Goal: Book appointment/travel/reservation

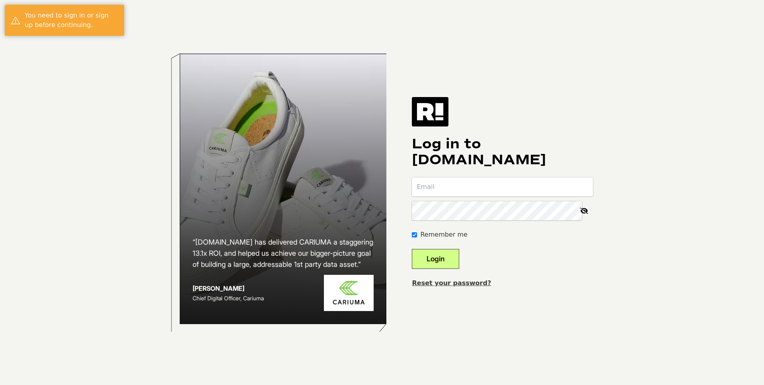
type input "[EMAIL_ADDRESS][DOMAIN_NAME]"
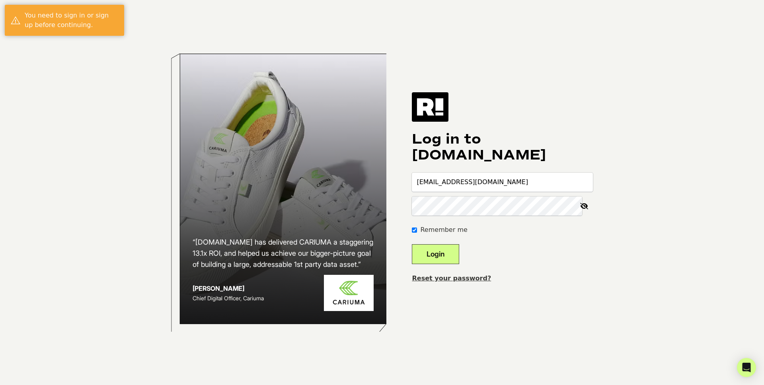
click at [459, 257] on button "Login" at bounding box center [435, 254] width 47 height 20
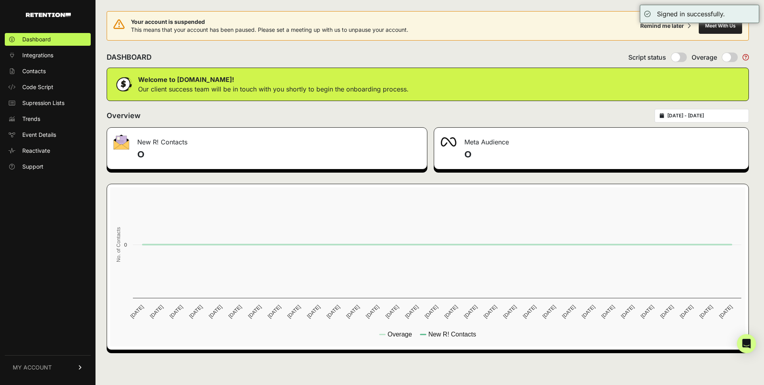
click at [264, 53] on div "DASHBOARD Script status Overage" at bounding box center [428, 57] width 642 height 21
click at [722, 26] on button "Meet With Us" at bounding box center [720, 26] width 43 height 16
